Goal: Check status: Check status

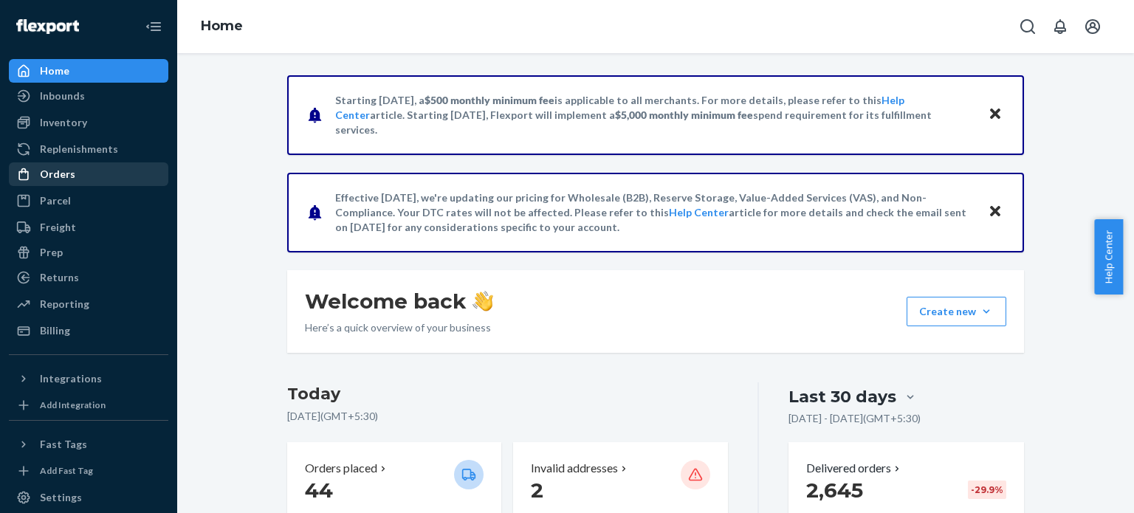
click at [45, 169] on div "Orders" at bounding box center [57, 174] width 35 height 15
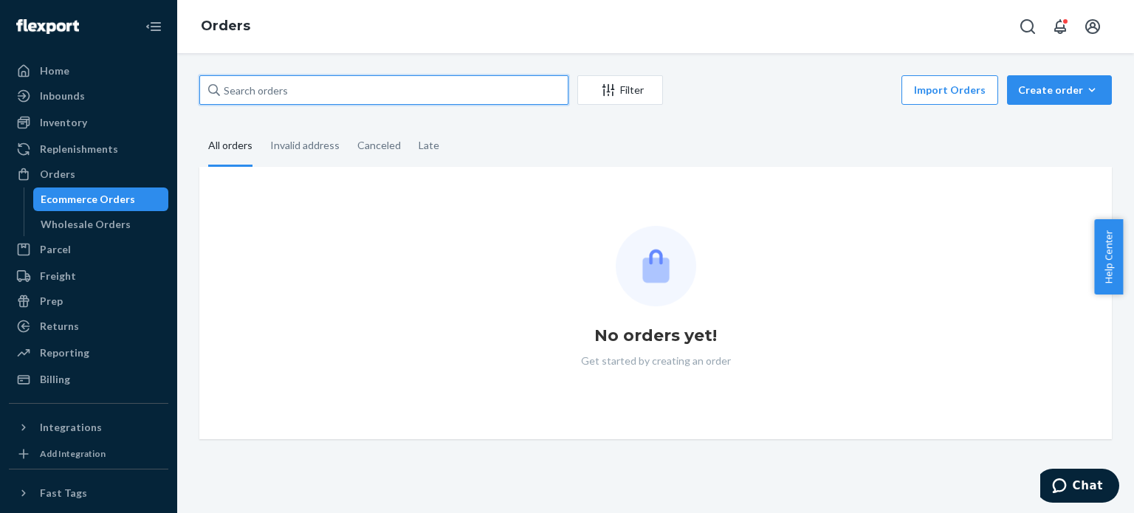
click at [254, 86] on input "text" at bounding box center [383, 90] width 369 height 30
paste input "134907911"
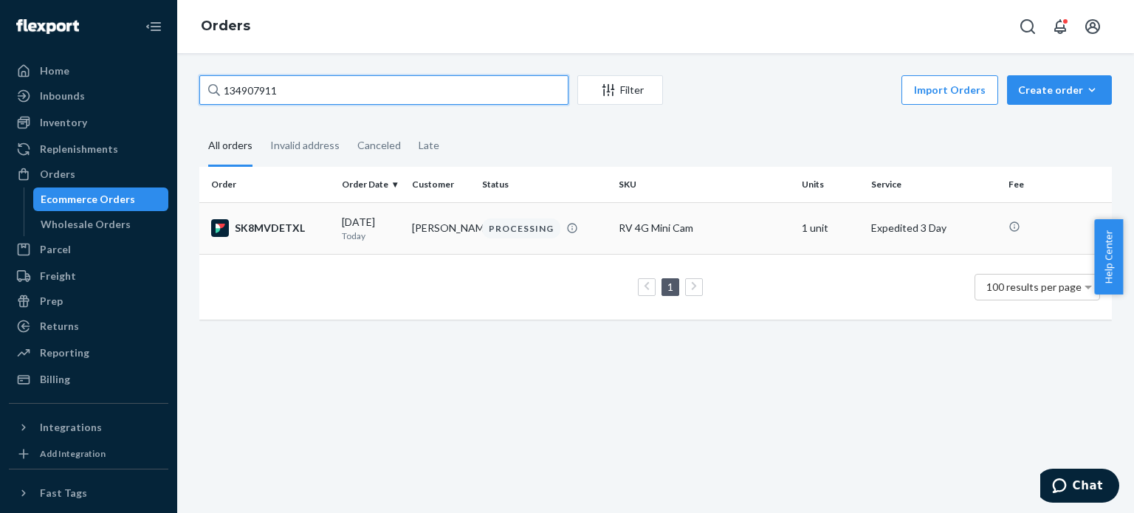
type input "134907911"
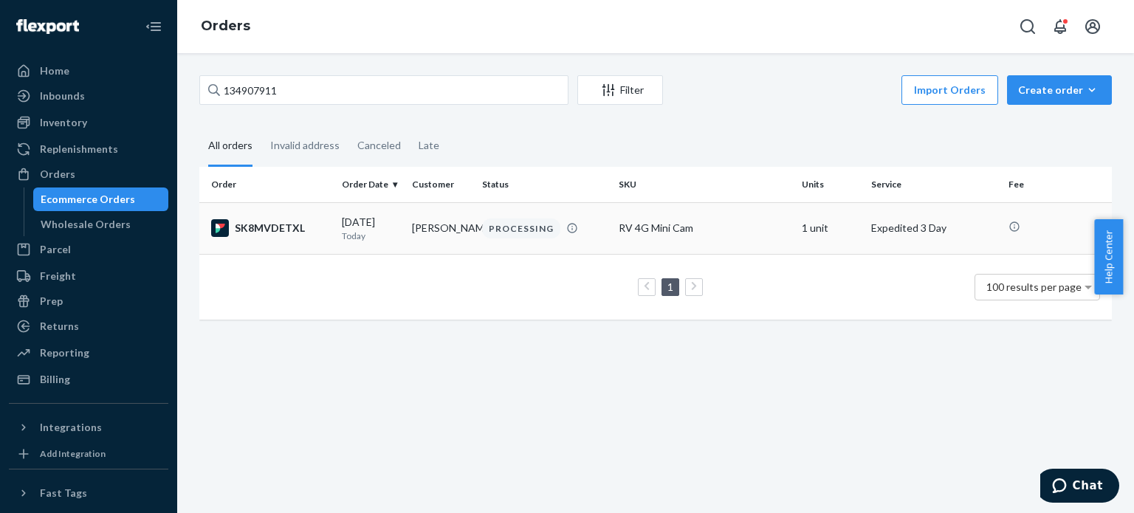
click at [748, 228] on div "RV 4G Mini Cam" at bounding box center [704, 228] width 171 height 15
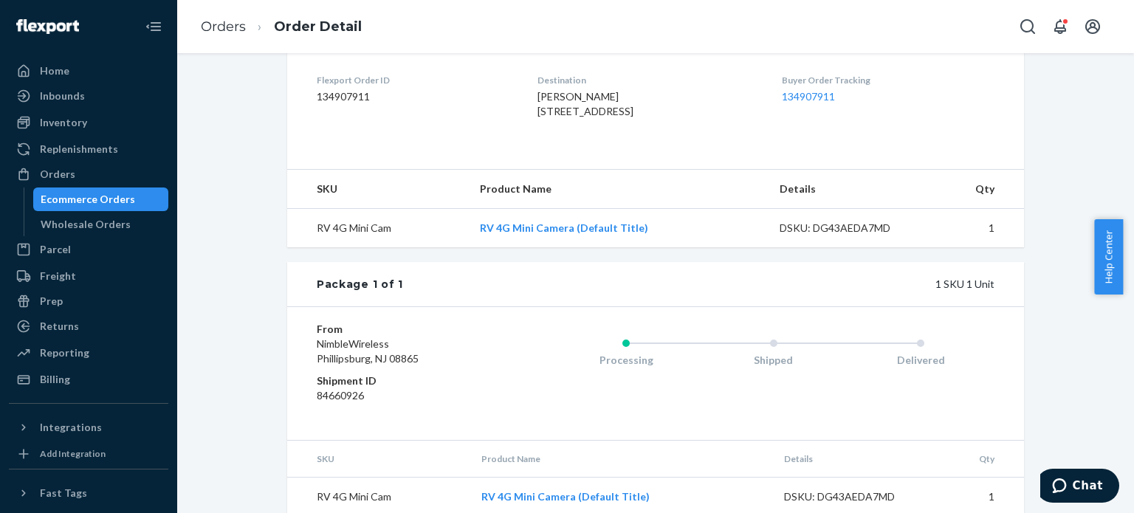
scroll to position [418, 0]
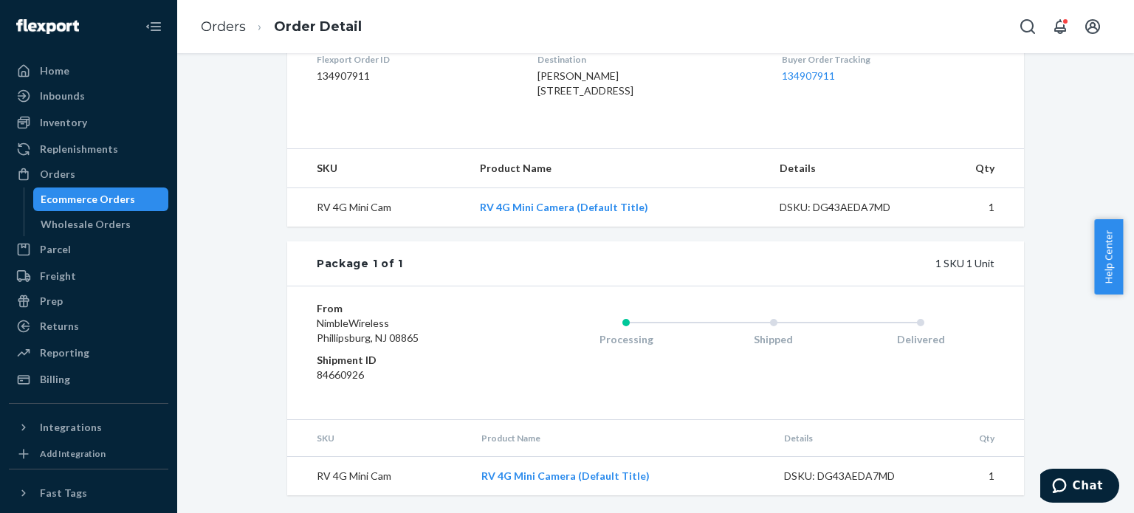
click at [752, 459] on td "RV 4G Mini Camera (Default Title)" at bounding box center [620, 476] width 303 height 39
click at [706, 474] on td "RV 4G Mini Camera (Default Title)" at bounding box center [620, 476] width 303 height 39
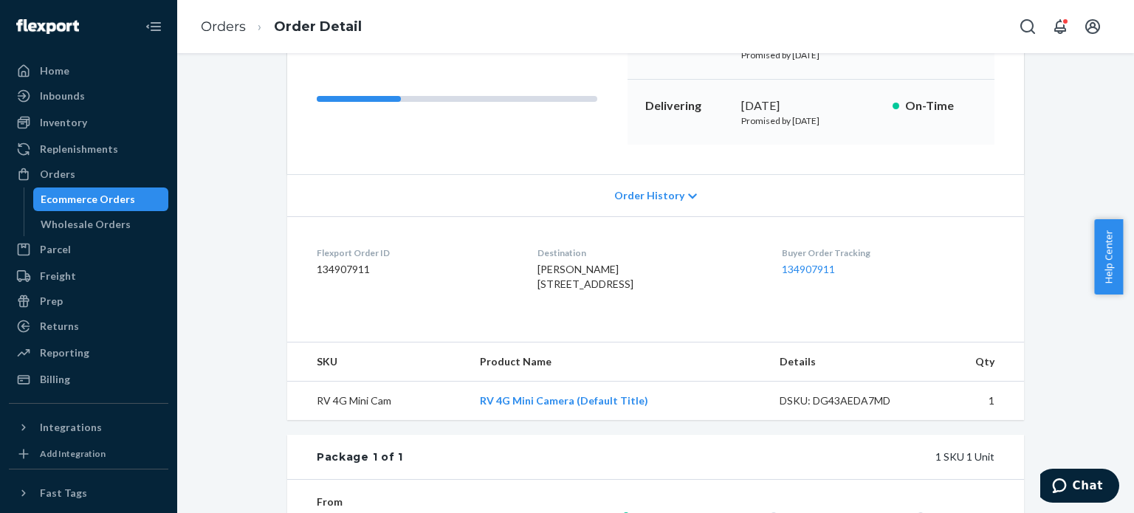
scroll to position [123, 0]
